Goal: Task Accomplishment & Management: Manage account settings

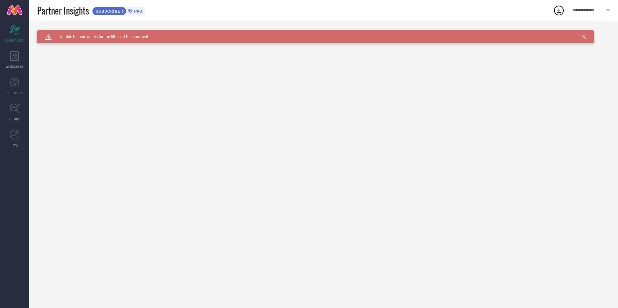
click at [582, 36] on icon at bounding box center [583, 37] width 4 height 4
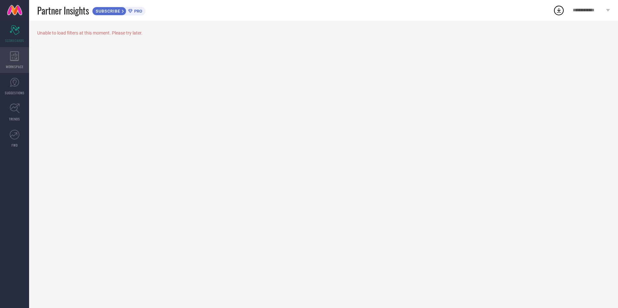
click at [13, 58] on icon at bounding box center [14, 56] width 9 height 10
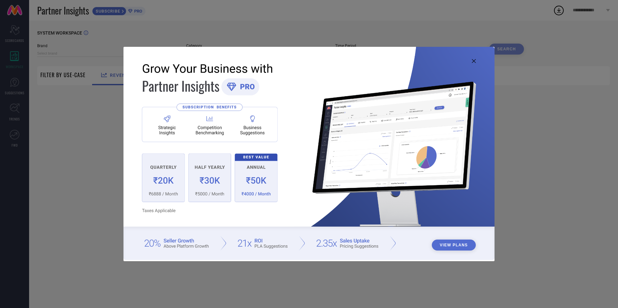
type input "1 STOP FASHION"
type input "All"
click at [475, 61] on icon at bounding box center [474, 61] width 4 height 4
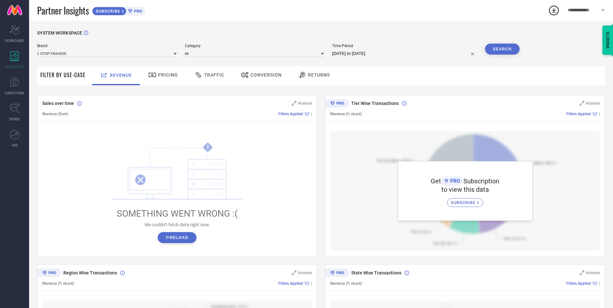
click at [601, 10] on icon at bounding box center [603, 10] width 4 height 3
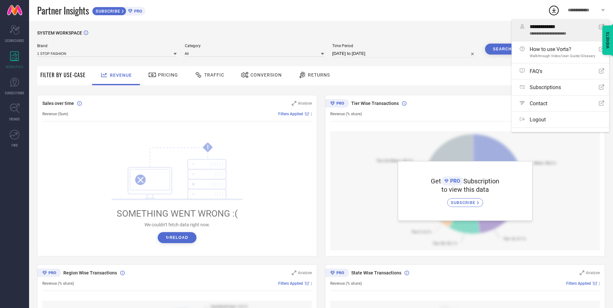
click at [551, 26] on span "**********" at bounding box center [561, 27] width 64 height 6
